Goal: Task Accomplishment & Management: Manage account settings

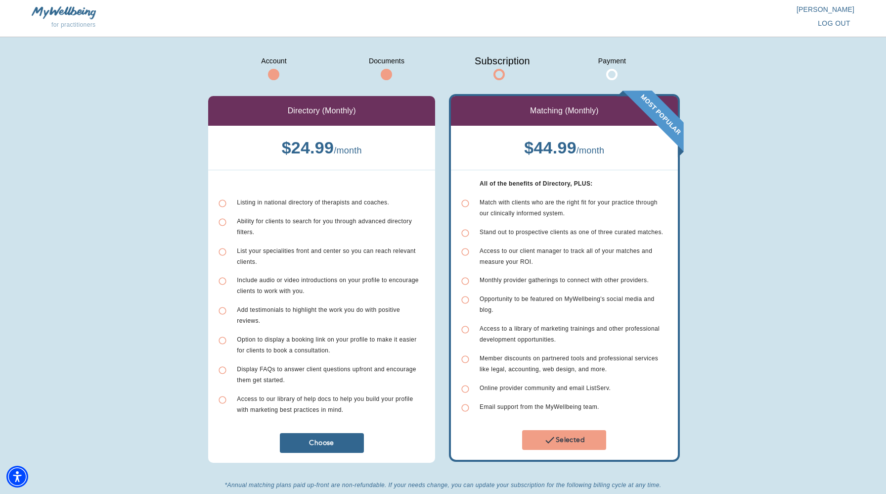
click at [67, 10] on img at bounding box center [64, 12] width 64 height 12
